Goal: Task Accomplishment & Management: Manage account settings

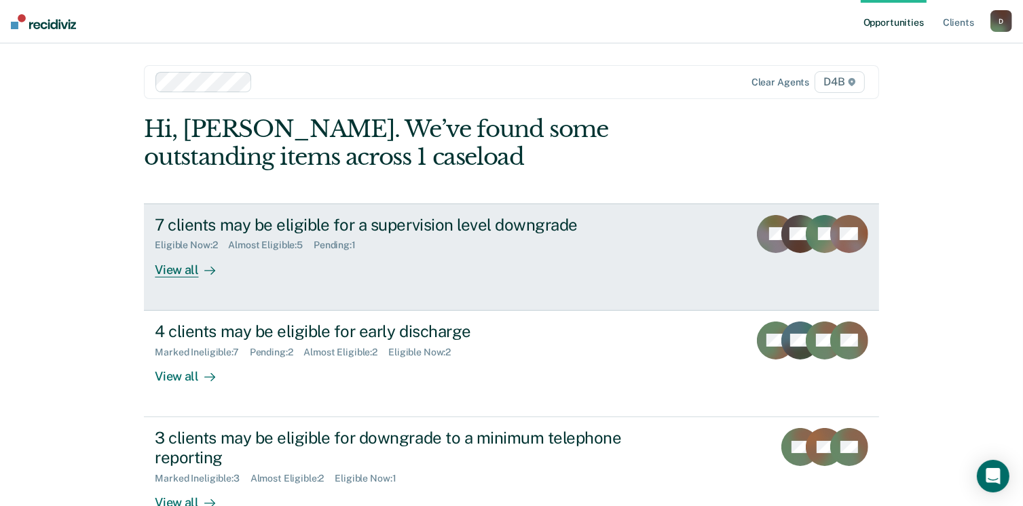
click at [186, 270] on div "View all" at bounding box center [193, 264] width 76 height 26
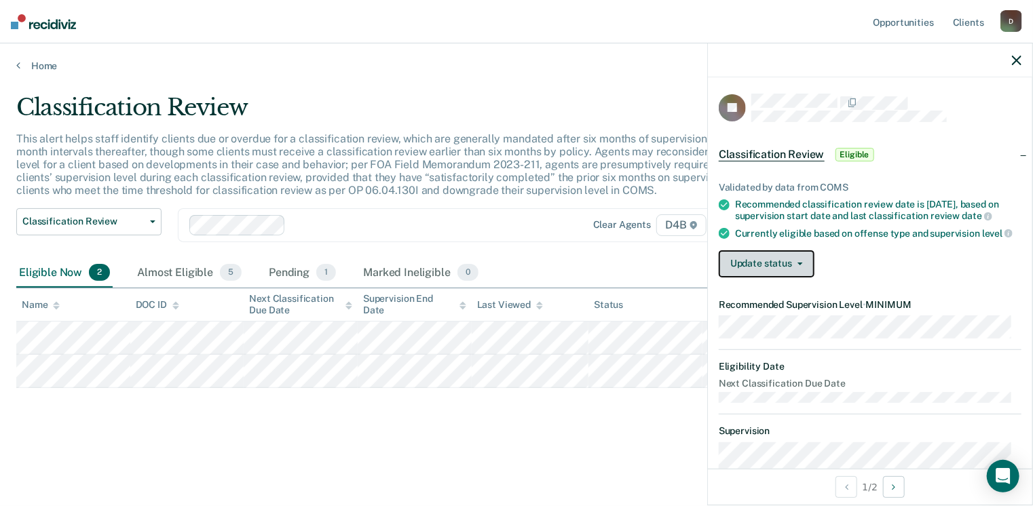
click at [747, 272] on button "Update status" at bounding box center [767, 263] width 96 height 27
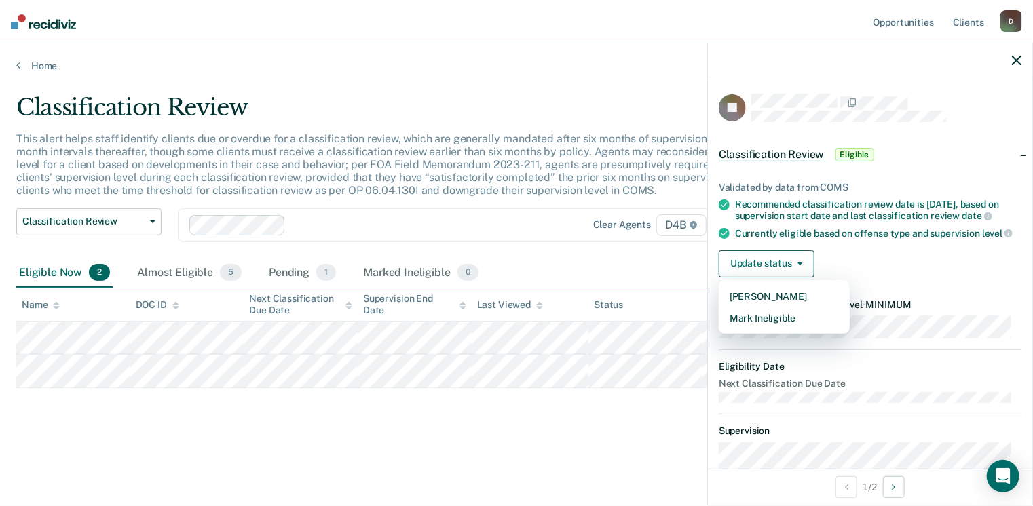
click at [642, 421] on div "Classification Review This alert helps staff identify clients due or overdue fo…" at bounding box center [516, 271] width 1000 height 354
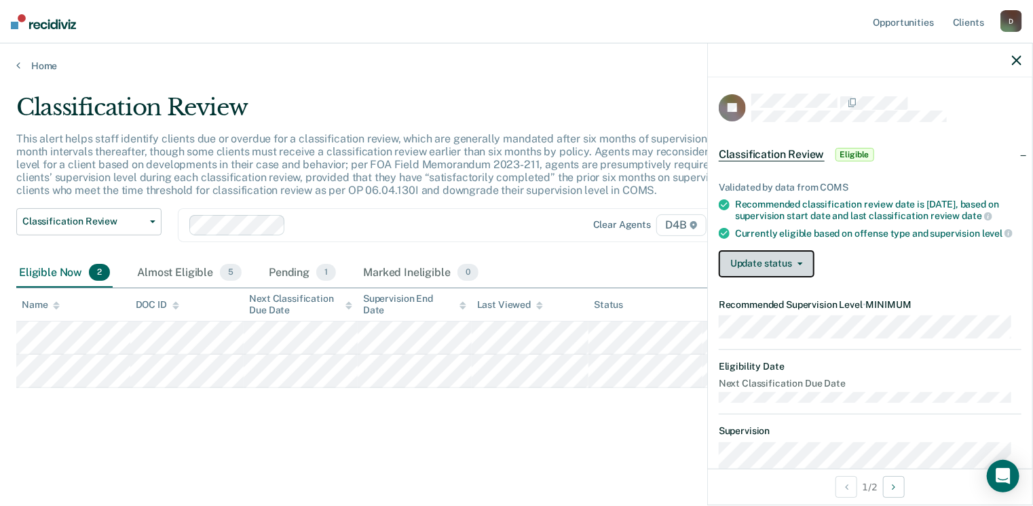
click at [741, 278] on button "Update status" at bounding box center [767, 263] width 96 height 27
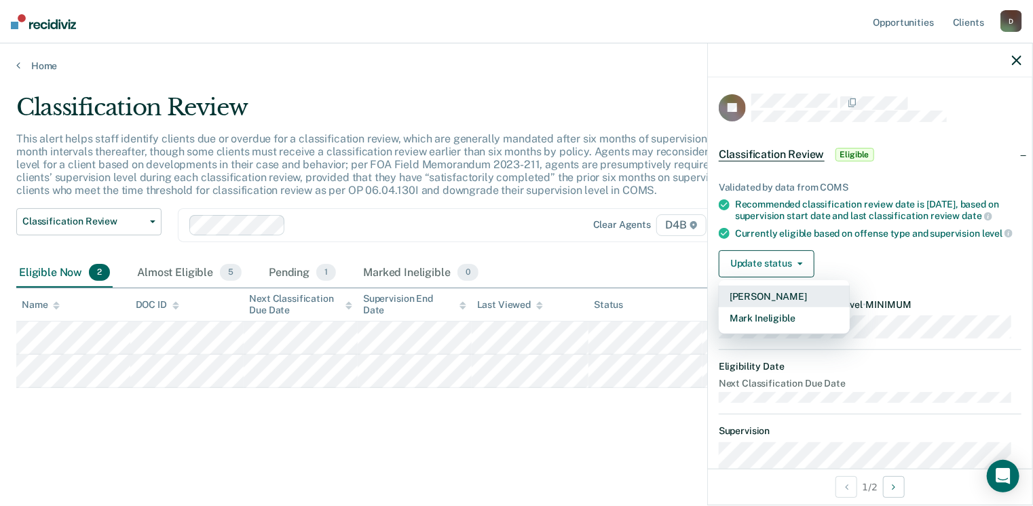
click at [751, 307] on button "Mark Pending" at bounding box center [784, 297] width 131 height 22
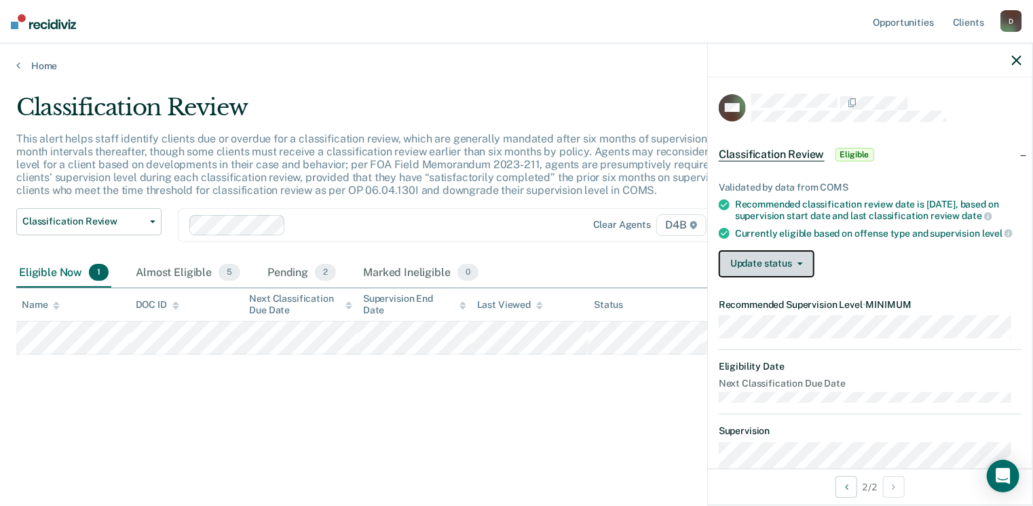
click at [766, 270] on button "Update status" at bounding box center [767, 263] width 96 height 27
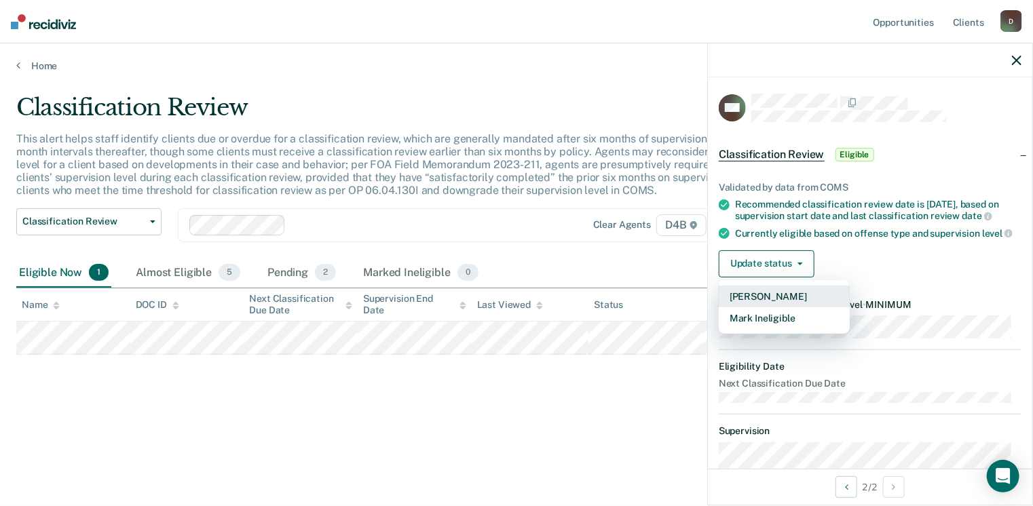
click at [768, 301] on button "Mark Pending" at bounding box center [784, 297] width 131 height 22
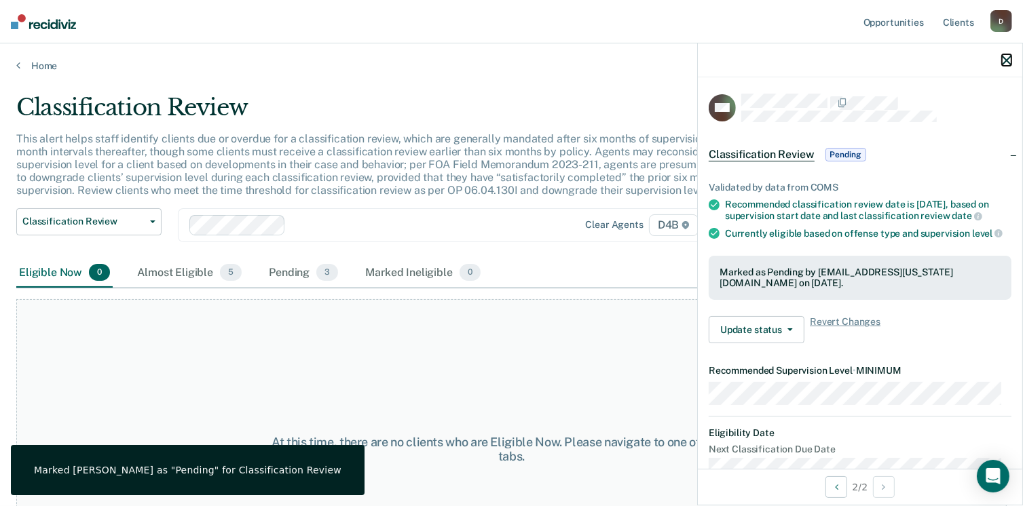
click at [1007, 60] on icon "button" at bounding box center [1007, 61] width 10 height 10
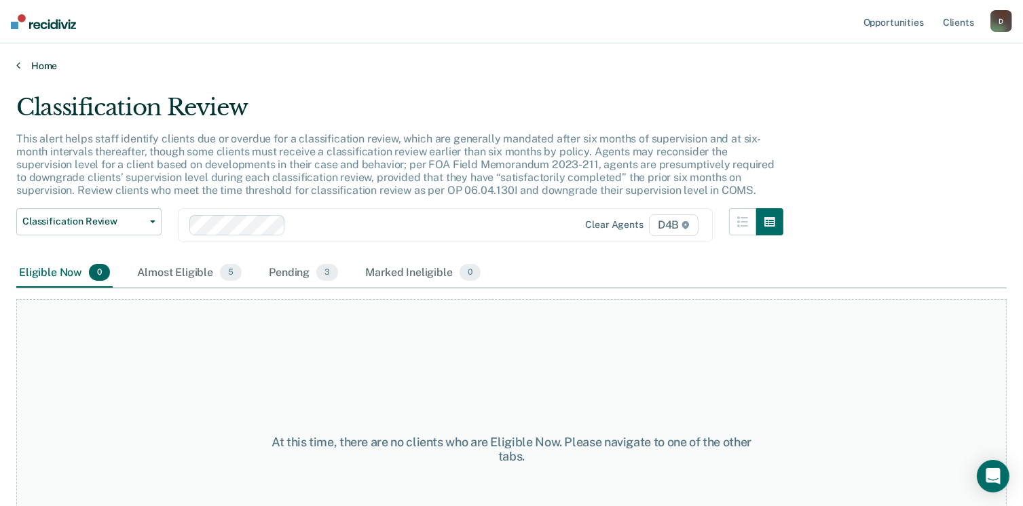
click at [19, 70] on icon at bounding box center [18, 65] width 4 height 11
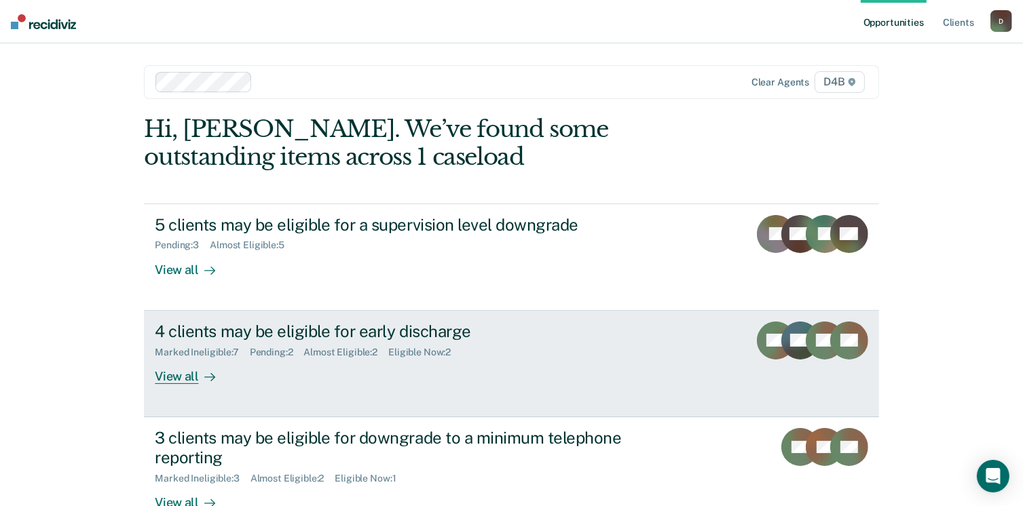
click at [418, 353] on div "Eligible Now : 2" at bounding box center [424, 353] width 73 height 12
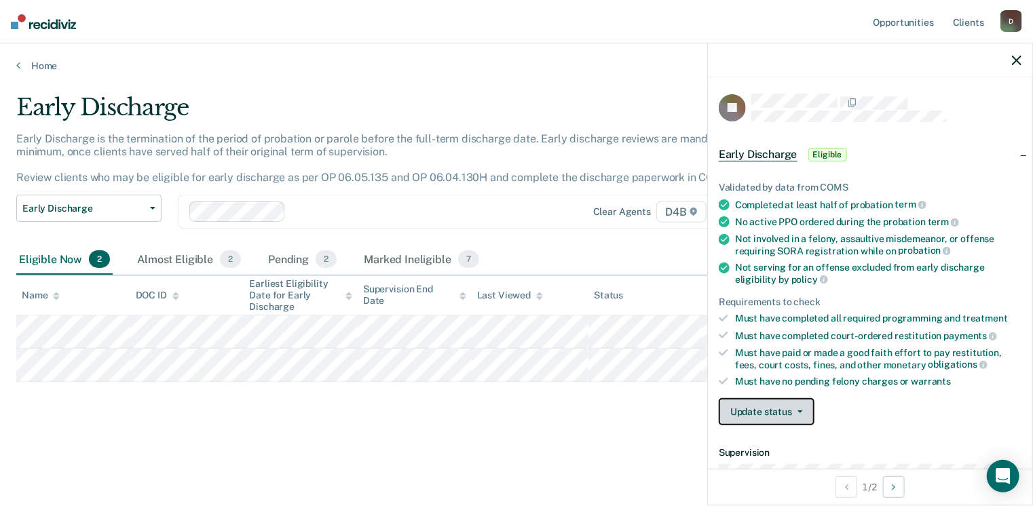
click at [766, 407] on button "Update status" at bounding box center [767, 411] width 96 height 27
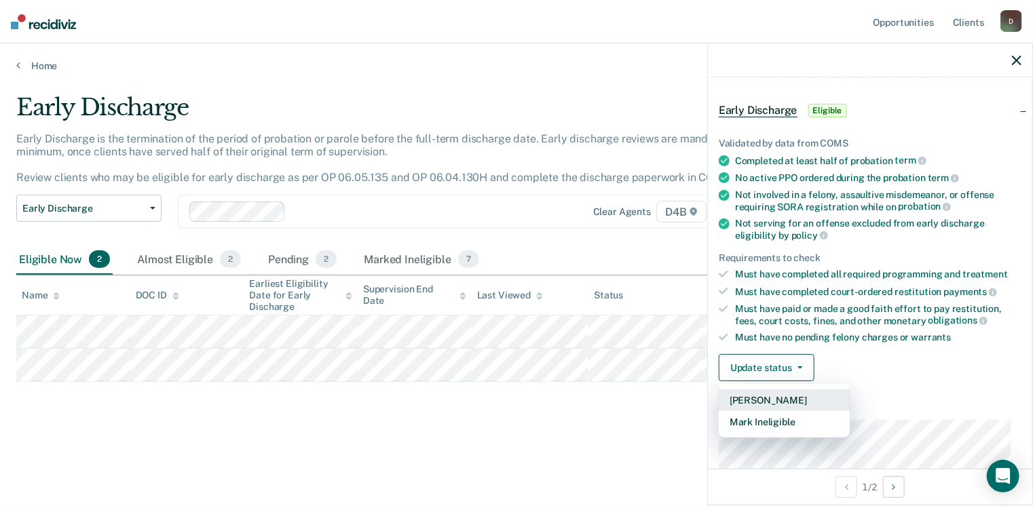
scroll to position [68, 0]
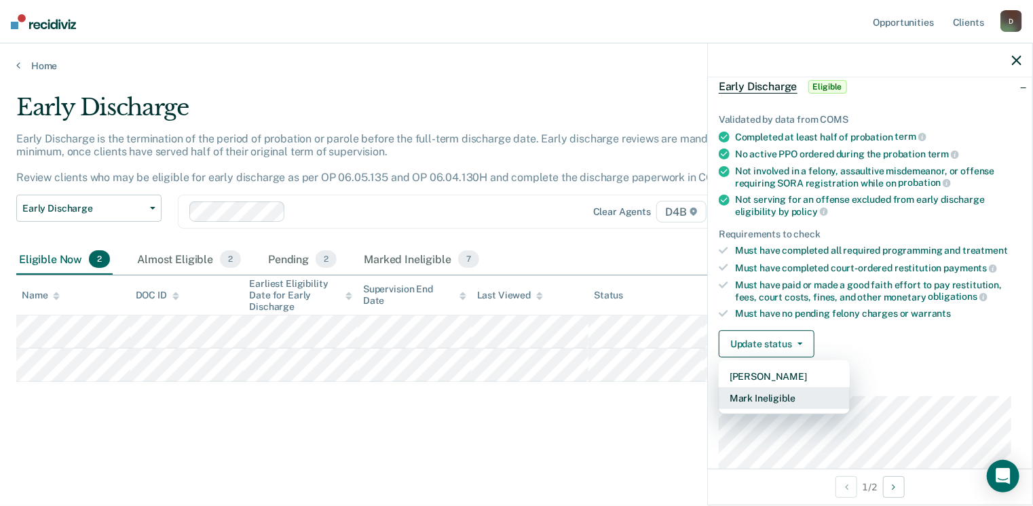
click at [787, 396] on button "Mark Ineligible" at bounding box center [784, 399] width 131 height 22
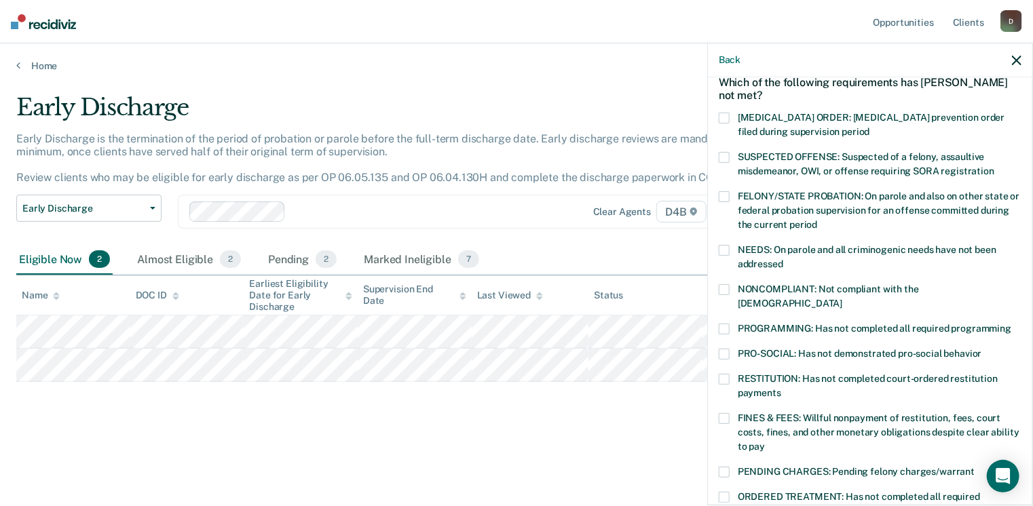
click at [728, 413] on span at bounding box center [724, 418] width 11 height 11
click at [765, 442] on input "FINES & FEES: Willful nonpayment of restitution, fees, court costs, fines, and …" at bounding box center [765, 442] width 0 height 0
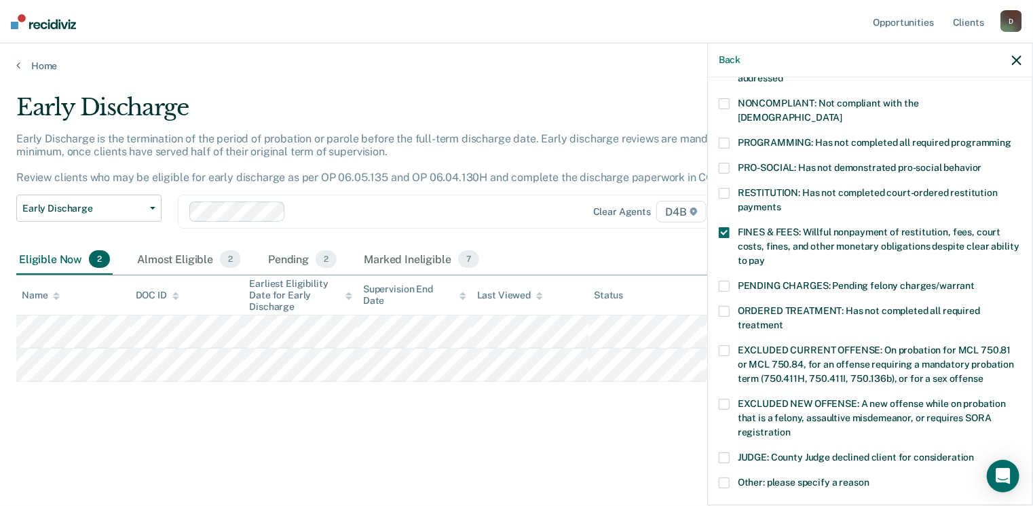
scroll to position [407, 0]
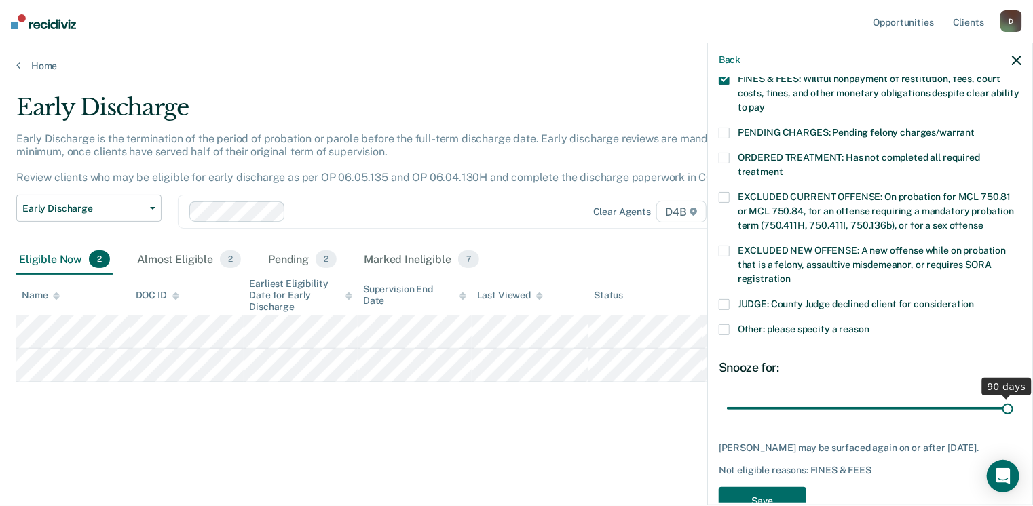
drag, startPoint x: 820, startPoint y: 390, endPoint x: 1010, endPoint y: 393, distance: 190.1
type input "90"
click at [1010, 397] on input "range" at bounding box center [870, 409] width 286 height 24
click at [770, 489] on button "Save" at bounding box center [763, 501] width 88 height 28
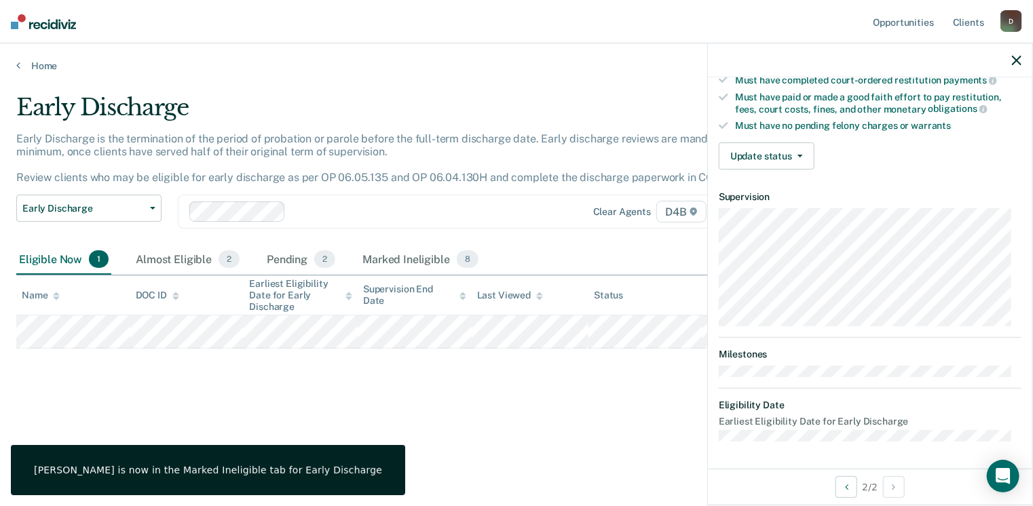
scroll to position [250, 0]
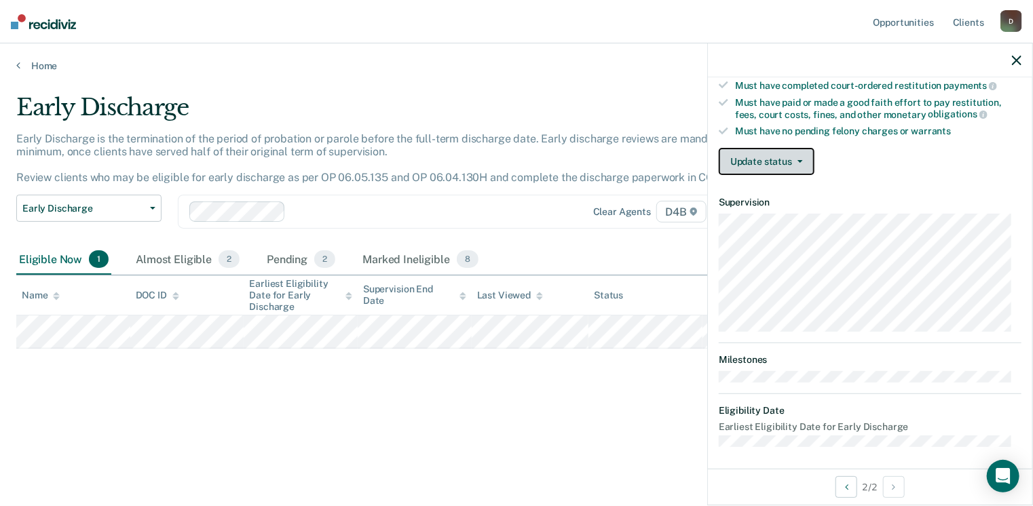
click at [783, 159] on button "Update status" at bounding box center [767, 161] width 96 height 27
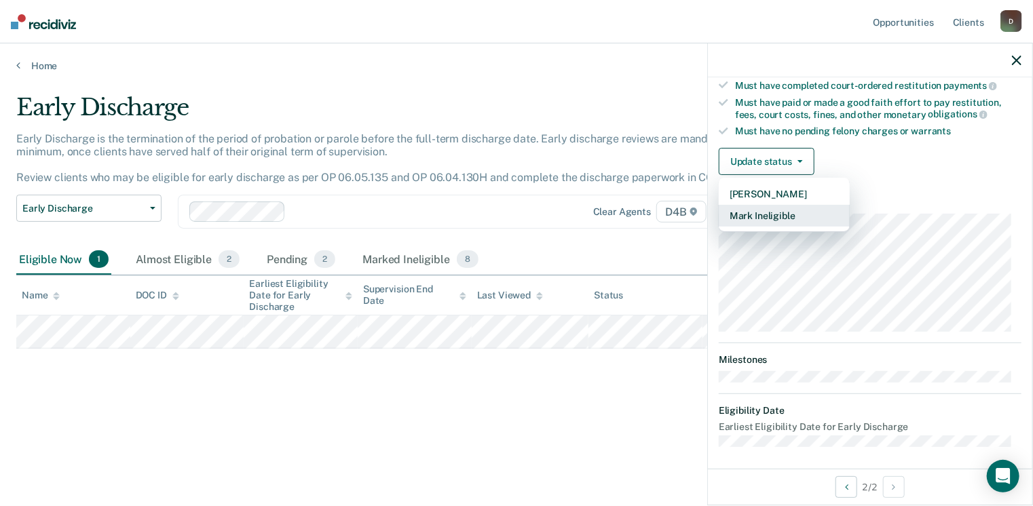
click at [788, 214] on button "Mark Ineligible" at bounding box center [784, 216] width 131 height 22
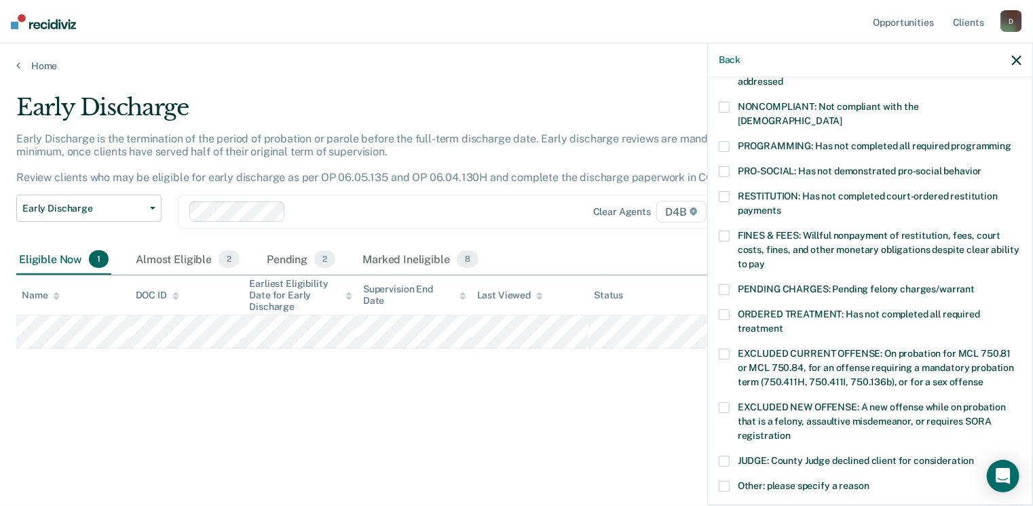
click at [728, 309] on span at bounding box center [724, 314] width 11 height 11
click at [783, 324] on input "ORDERED TREATMENT: Has not completed all required treatment" at bounding box center [783, 324] width 0 height 0
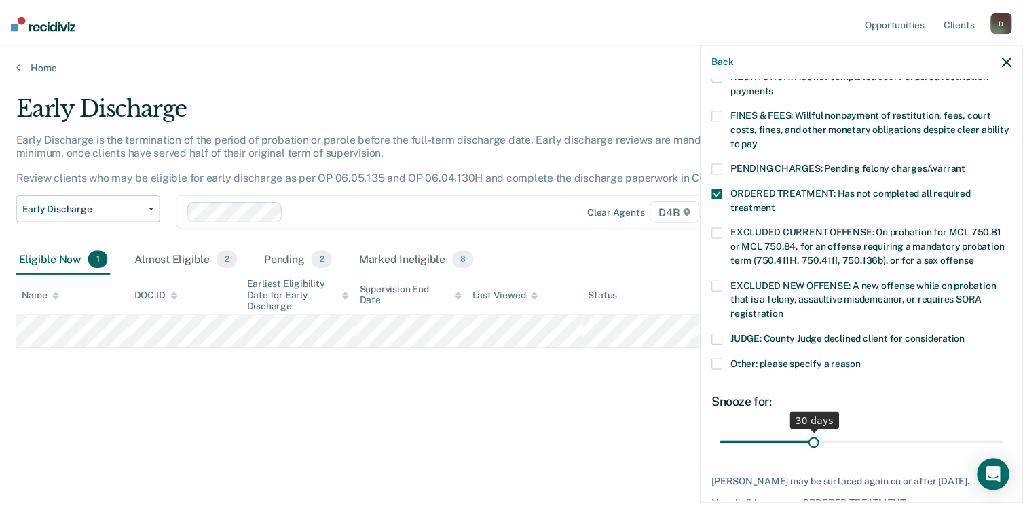
scroll to position [428, 0]
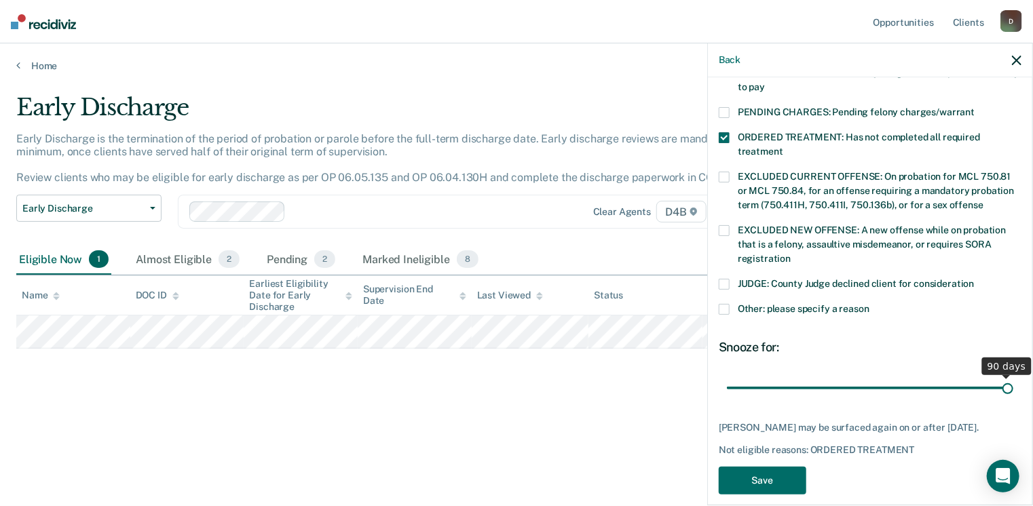
drag, startPoint x: 814, startPoint y: 370, endPoint x: 1017, endPoint y: 365, distance: 203.0
type input "90"
click at [1013, 377] on input "range" at bounding box center [870, 389] width 286 height 24
click at [771, 476] on button "Save" at bounding box center [763, 481] width 88 height 28
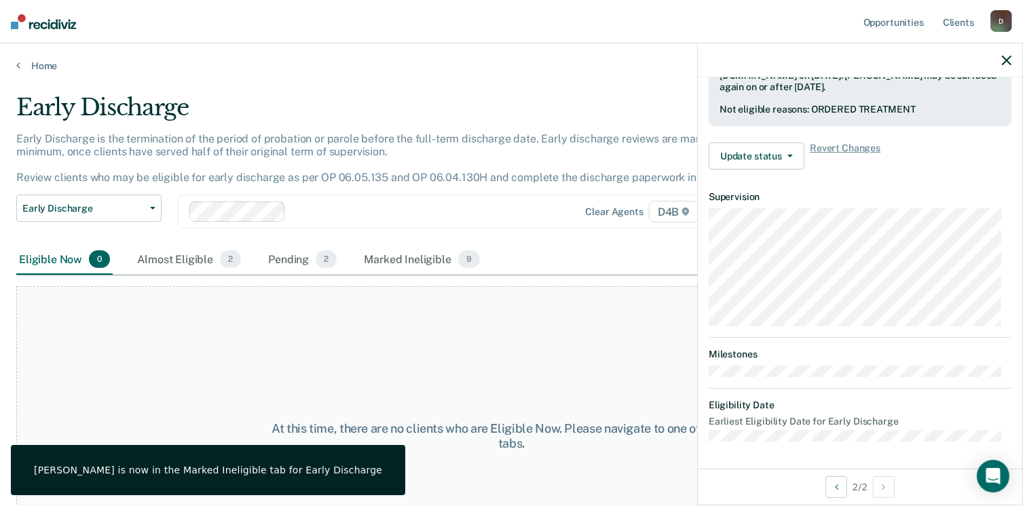
scroll to position [351, 0]
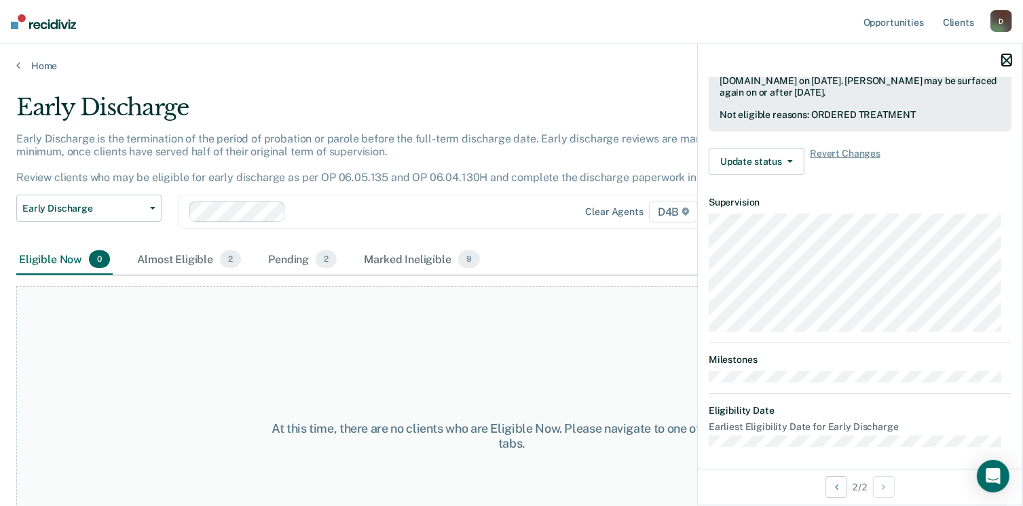
click at [1005, 55] on button "button" at bounding box center [1007, 60] width 10 height 12
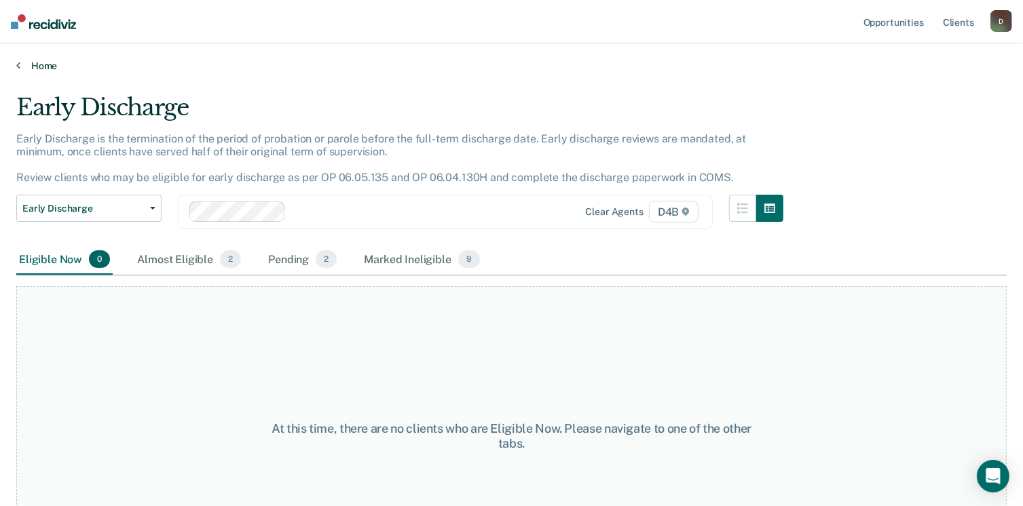
click at [16, 62] on icon at bounding box center [18, 65] width 4 height 11
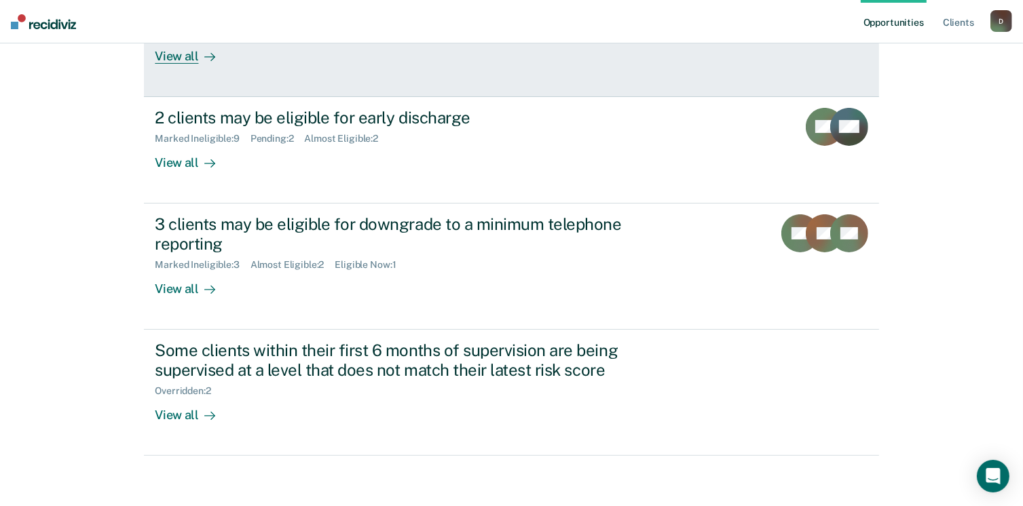
scroll to position [217, 0]
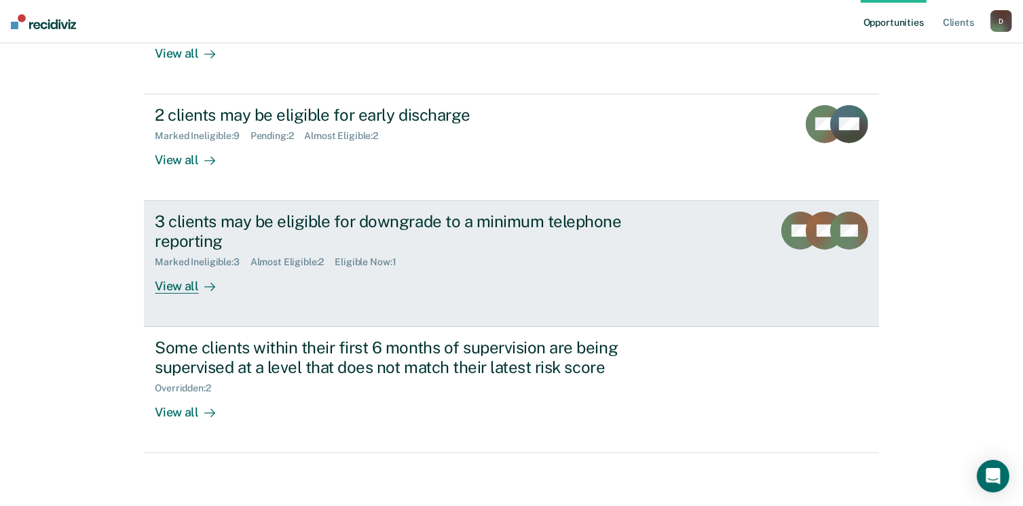
click at [385, 263] on div "Eligible Now : 1" at bounding box center [371, 263] width 72 height 12
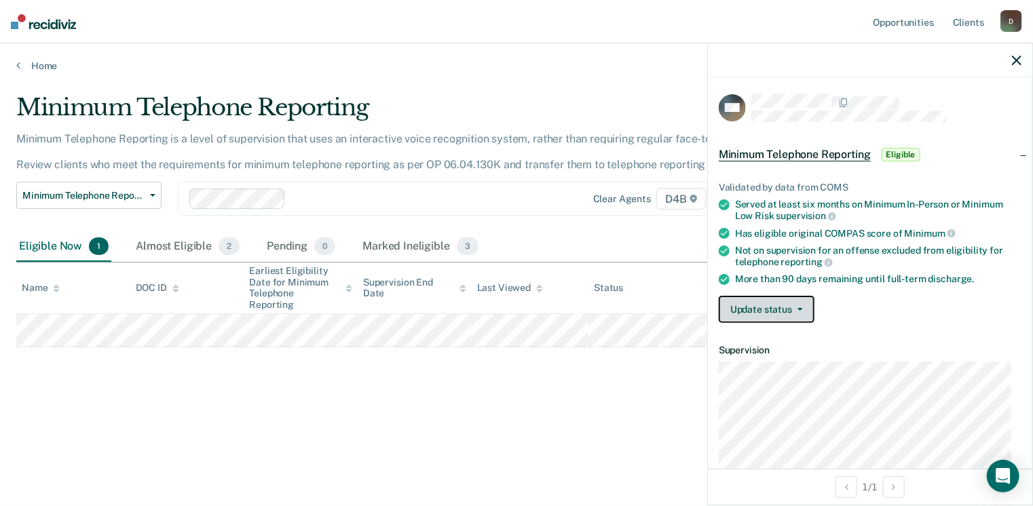
click at [780, 307] on button "Update status" at bounding box center [767, 309] width 96 height 27
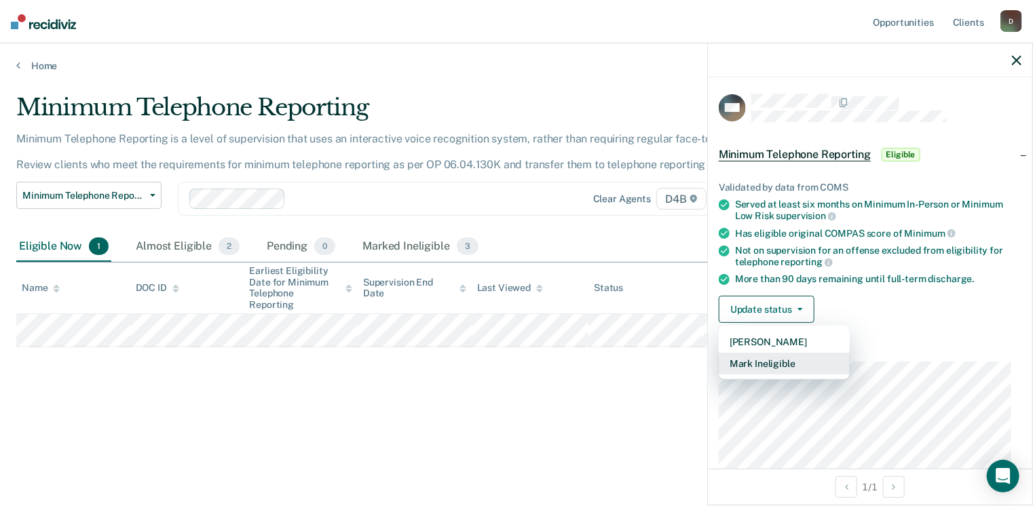
click at [779, 358] on button "Mark Ineligible" at bounding box center [784, 364] width 131 height 22
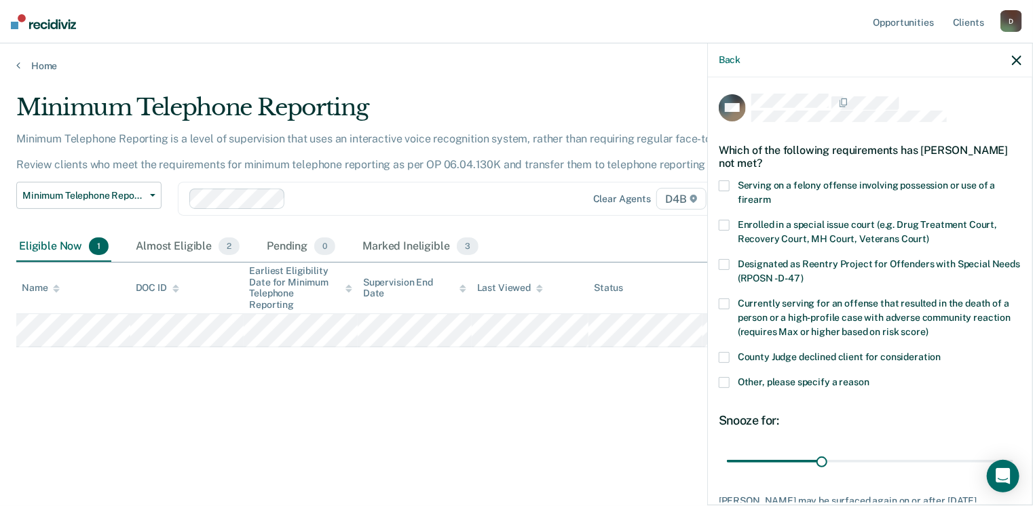
click at [723, 353] on span at bounding box center [724, 357] width 11 height 11
click at [941, 352] on input "County Judge declined client for consideration" at bounding box center [941, 352] width 0 height 0
drag, startPoint x: 814, startPoint y: 462, endPoint x: 997, endPoint y: 449, distance: 183.0
type input "90"
click at [999, 451] on input "range" at bounding box center [870, 462] width 286 height 24
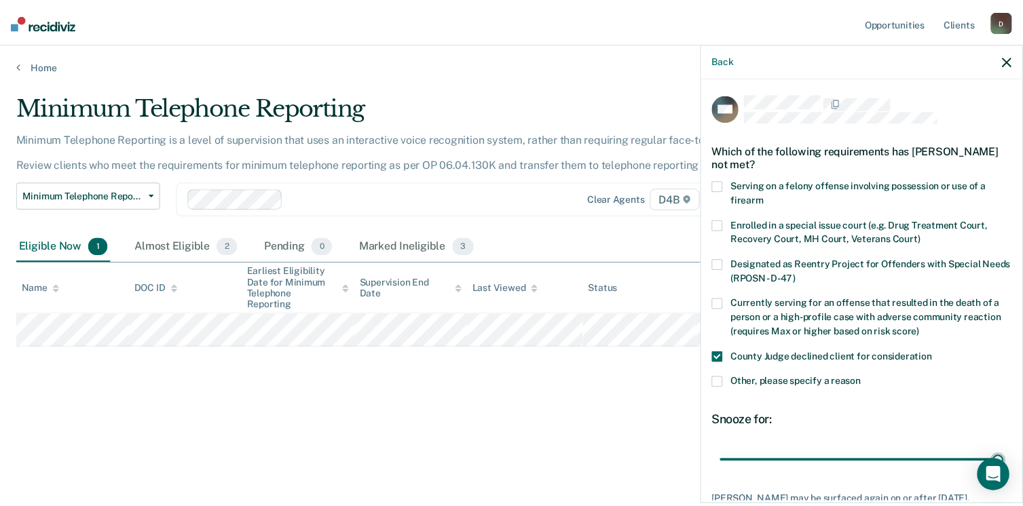
scroll to position [99, 0]
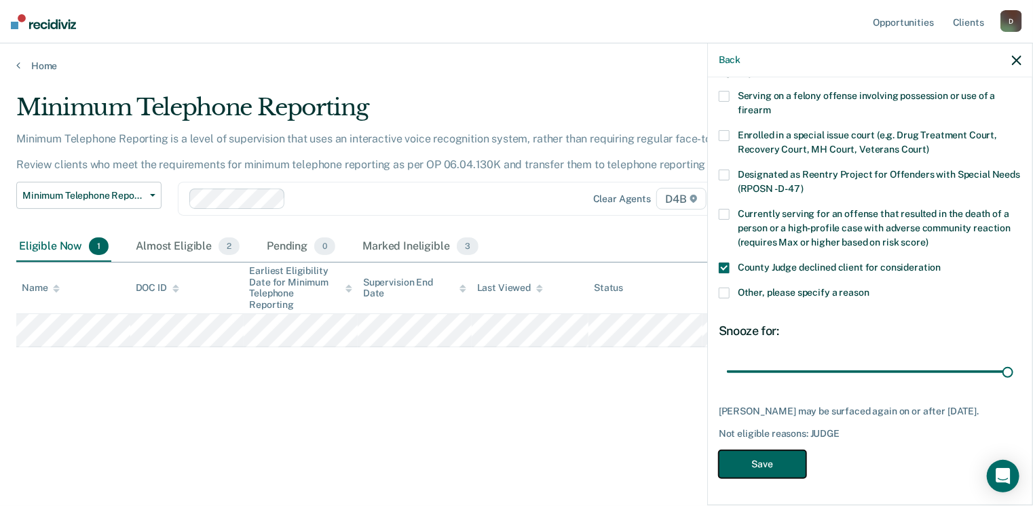
click at [774, 459] on button "Save" at bounding box center [763, 465] width 88 height 28
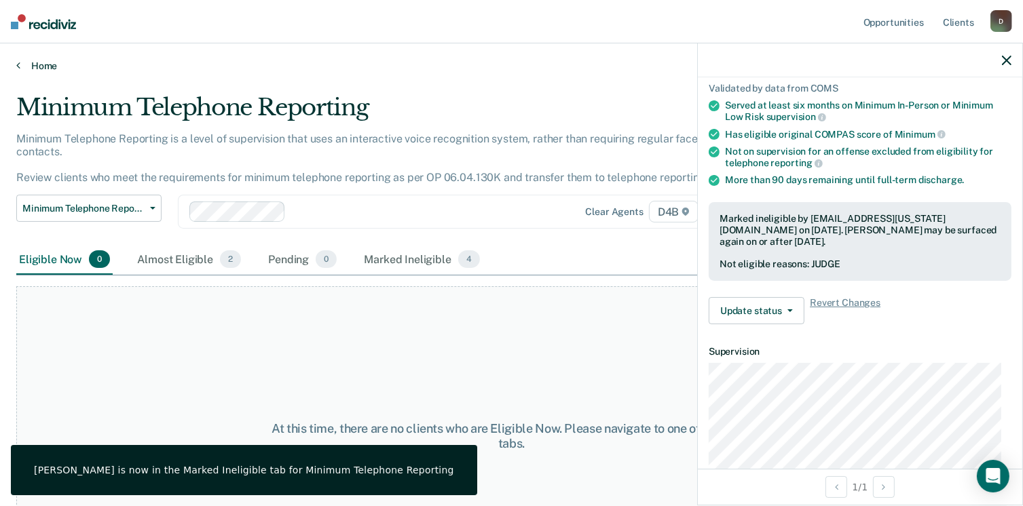
click at [16, 64] on icon at bounding box center [18, 65] width 4 height 11
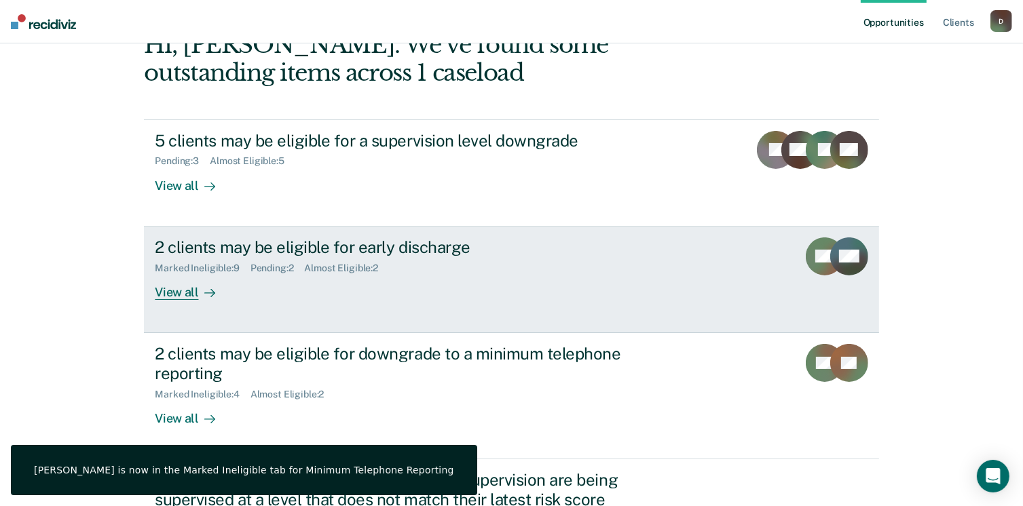
scroll to position [217, 0]
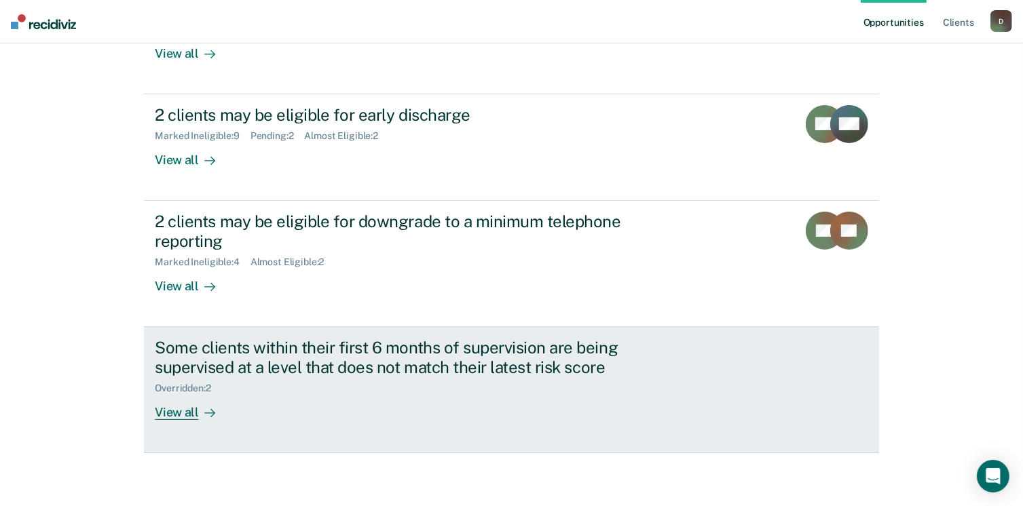
click at [178, 411] on div "View all" at bounding box center [193, 407] width 76 height 26
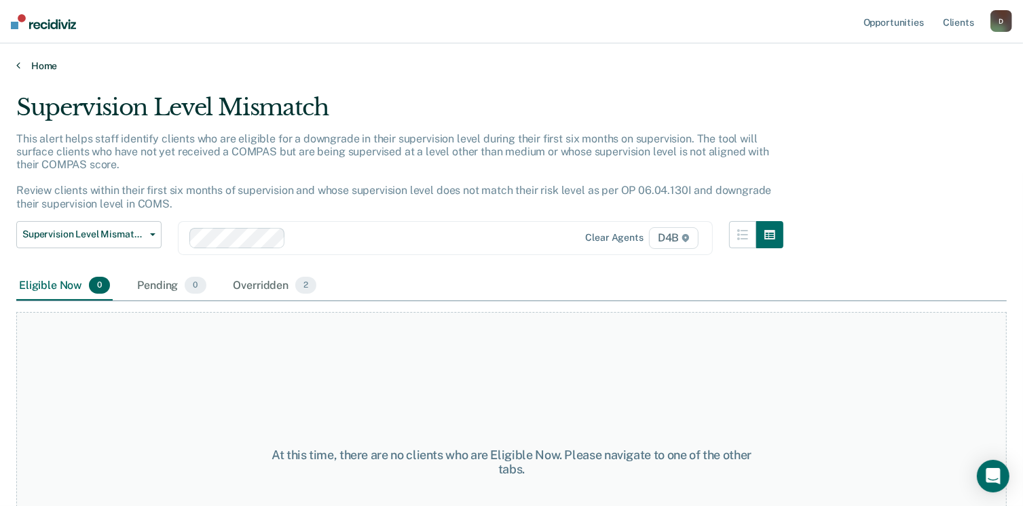
click at [41, 67] on link "Home" at bounding box center [511, 66] width 990 height 12
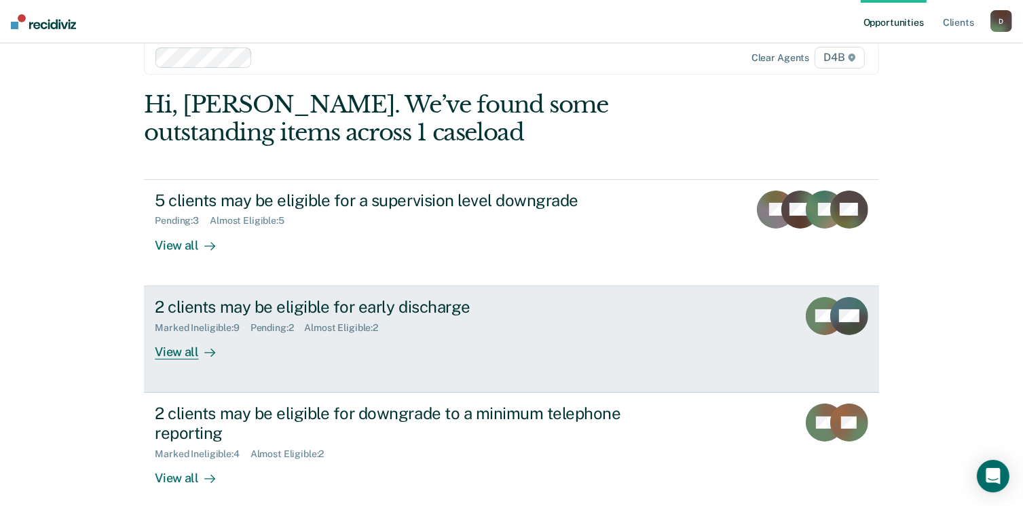
scroll to position [217, 0]
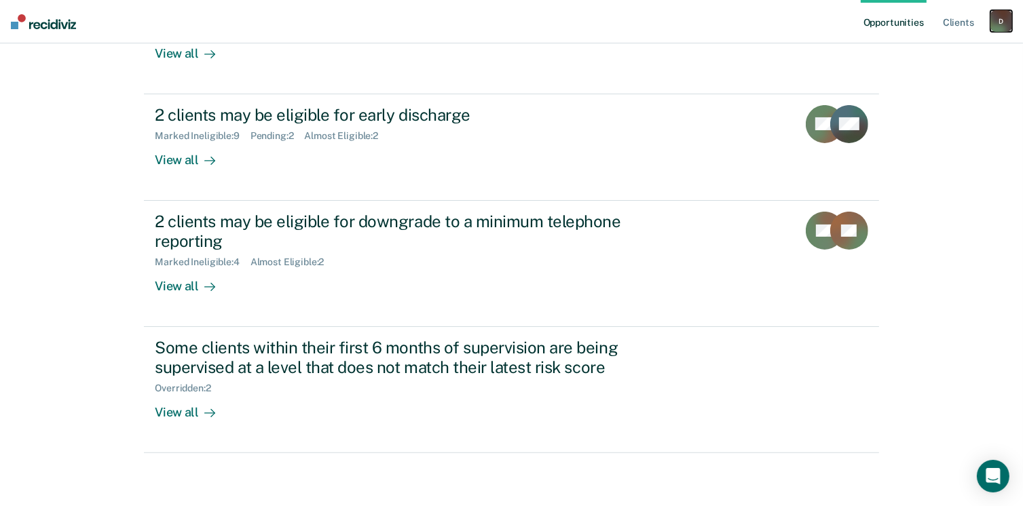
click at [996, 14] on div "D" at bounding box center [1001, 21] width 22 height 22
click at [931, 88] on link "Log Out" at bounding box center [946, 89] width 109 height 12
